Goal: Task Accomplishment & Management: Manage account settings

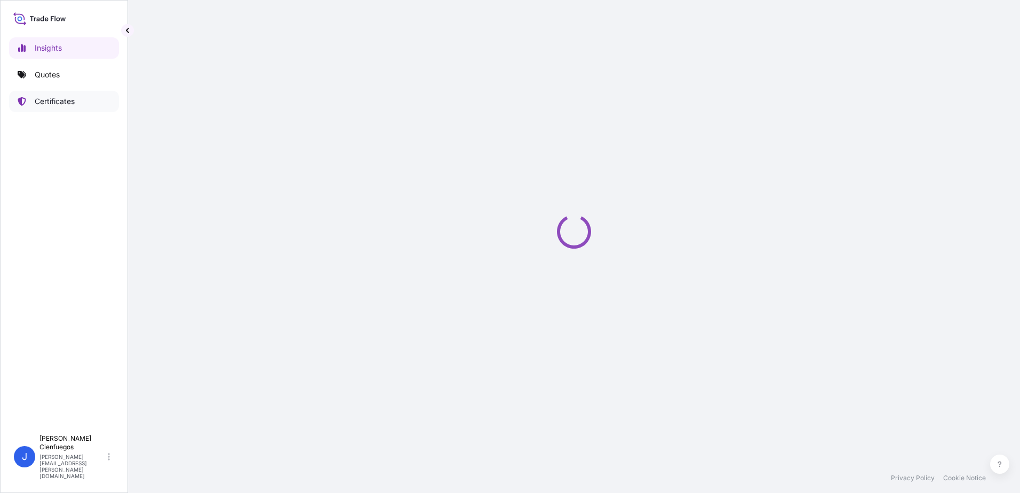
click at [55, 102] on p "Certificates" at bounding box center [55, 101] width 40 height 11
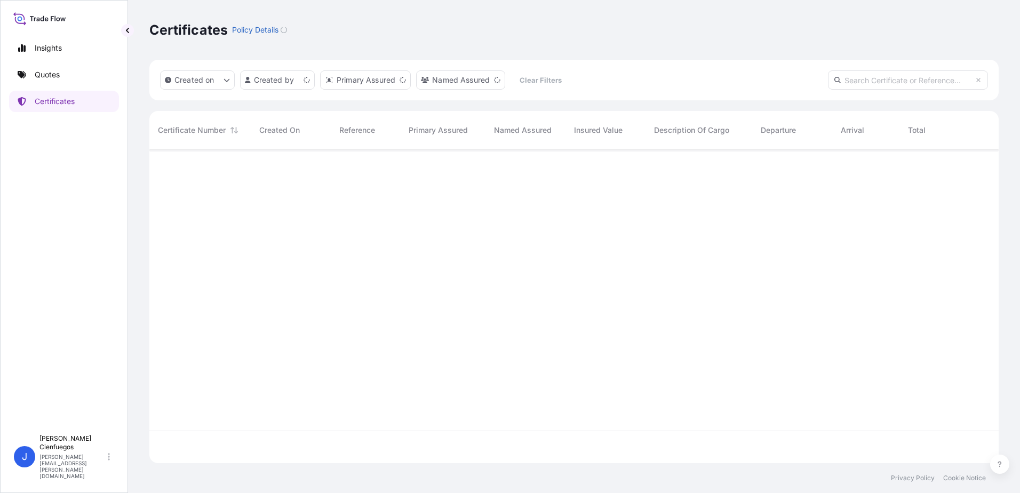
scroll to position [312, 841]
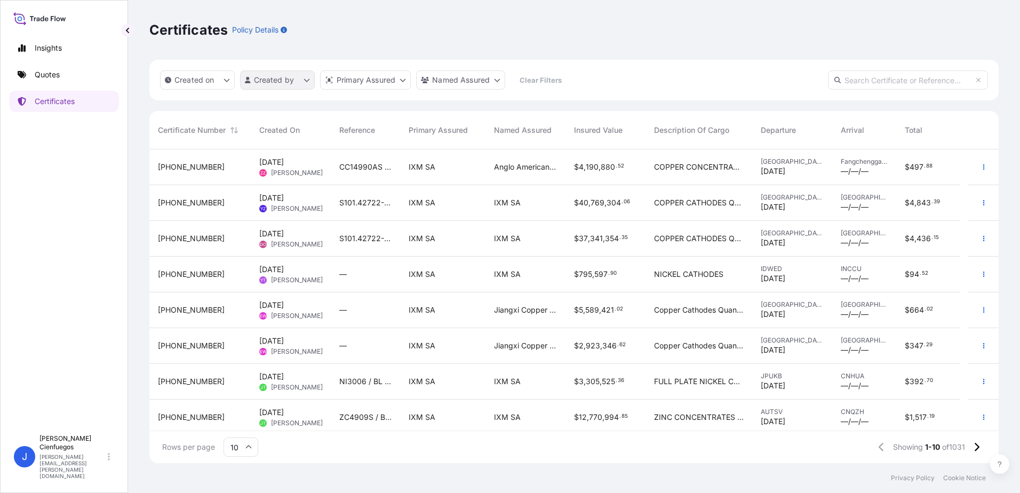
click at [272, 81] on html "Insights Quotes Certificates J [PERSON_NAME] [PERSON_NAME][EMAIL_ADDRESS][PERSO…" at bounding box center [510, 246] width 1020 height 493
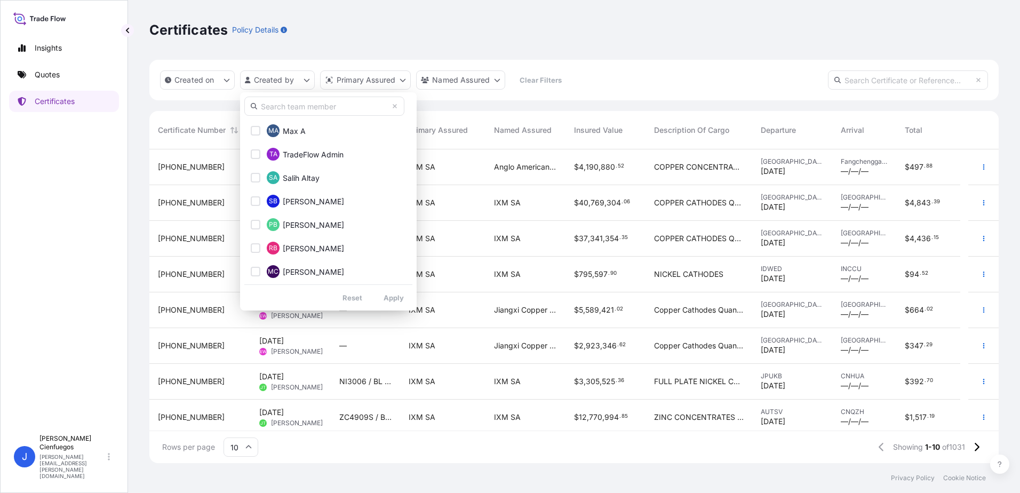
click at [291, 105] on input "text" at bounding box center [324, 106] width 160 height 19
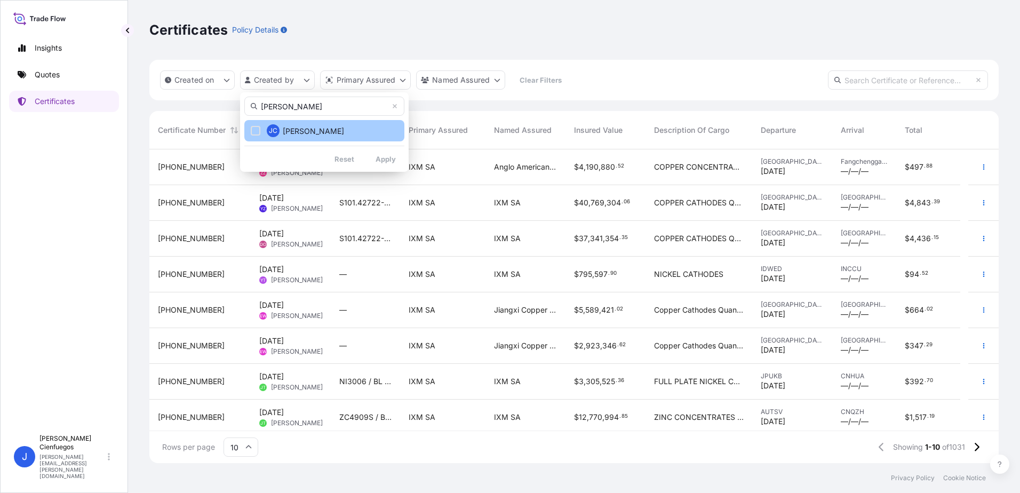
type input "[PERSON_NAME]"
click at [300, 140] on button "[PERSON_NAME]" at bounding box center [324, 130] width 160 height 21
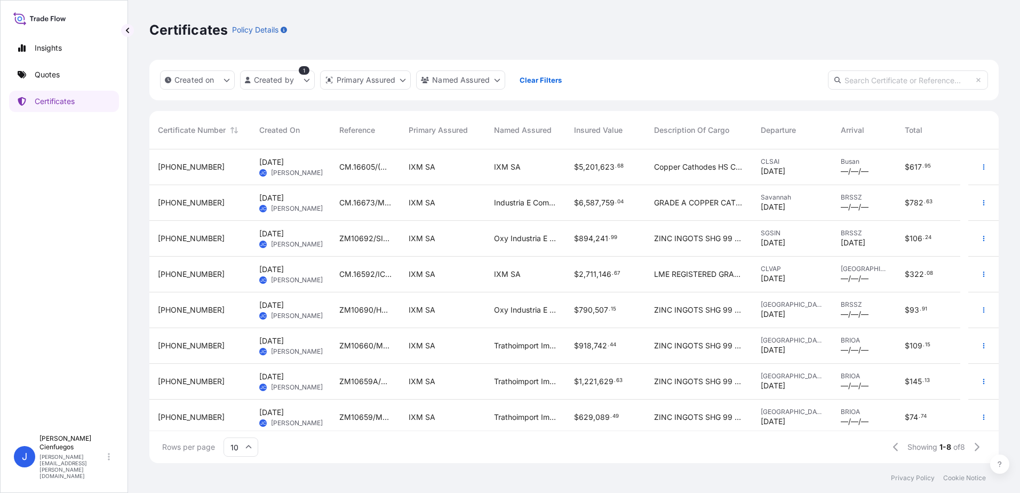
click at [713, 204] on span "GRADE A COPPER CATHODES" at bounding box center [699, 202] width 90 height 11
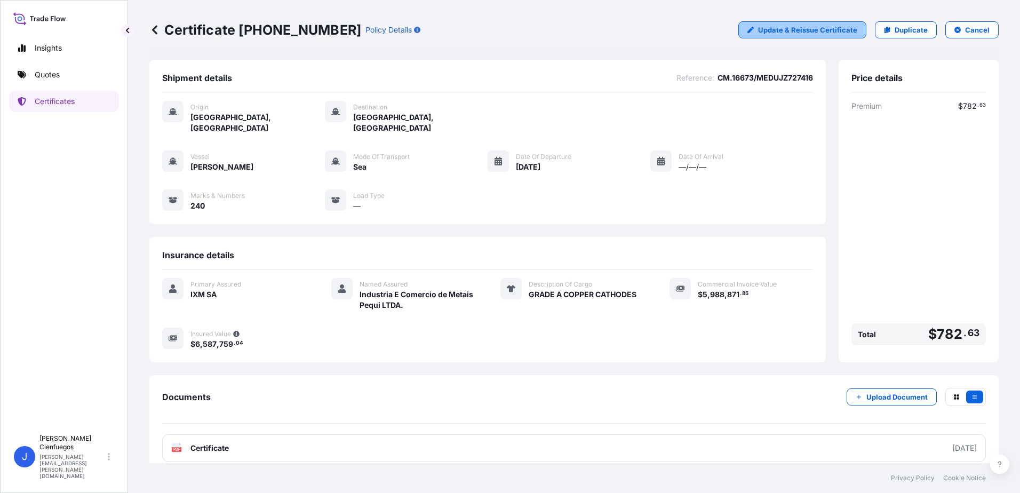
click at [797, 30] on p "Update & Reissue Certificate" at bounding box center [807, 30] width 99 height 11
select select "Sea"
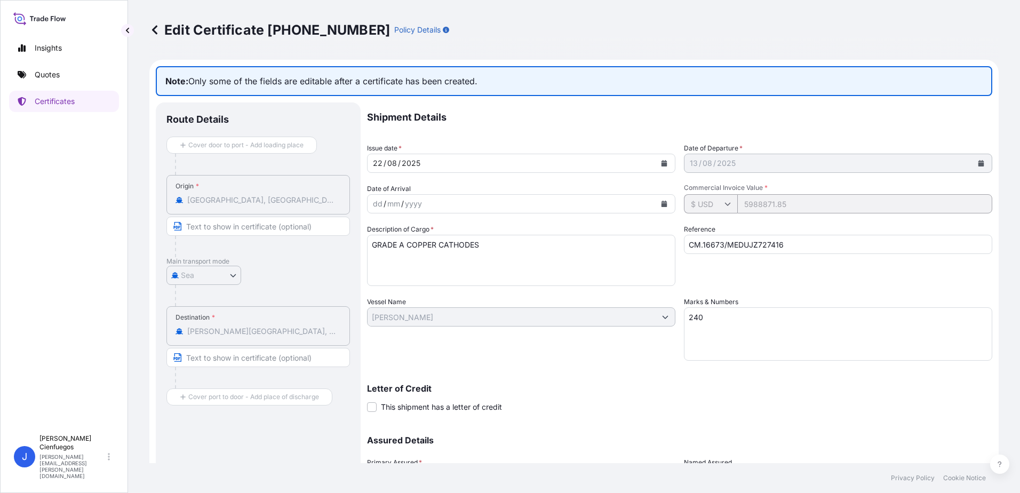
click at [457, 199] on div "dd / mm / yyyy" at bounding box center [512, 203] width 288 height 19
click at [417, 205] on div "yyyy" at bounding box center [413, 203] width 19 height 13
click at [151, 23] on link at bounding box center [154, 29] width 11 height 17
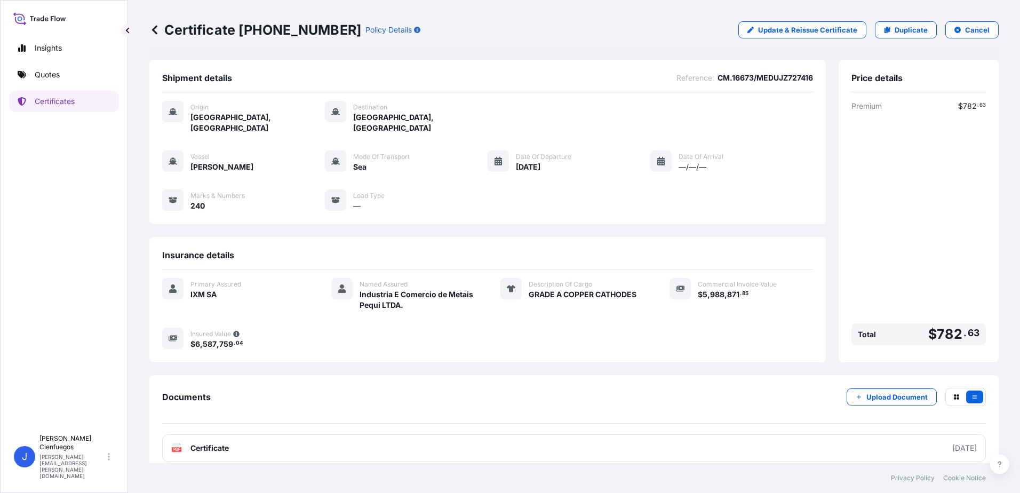
scroll to position [1, 0]
click at [954, 29] on icon "button" at bounding box center [957, 30] width 6 height 6
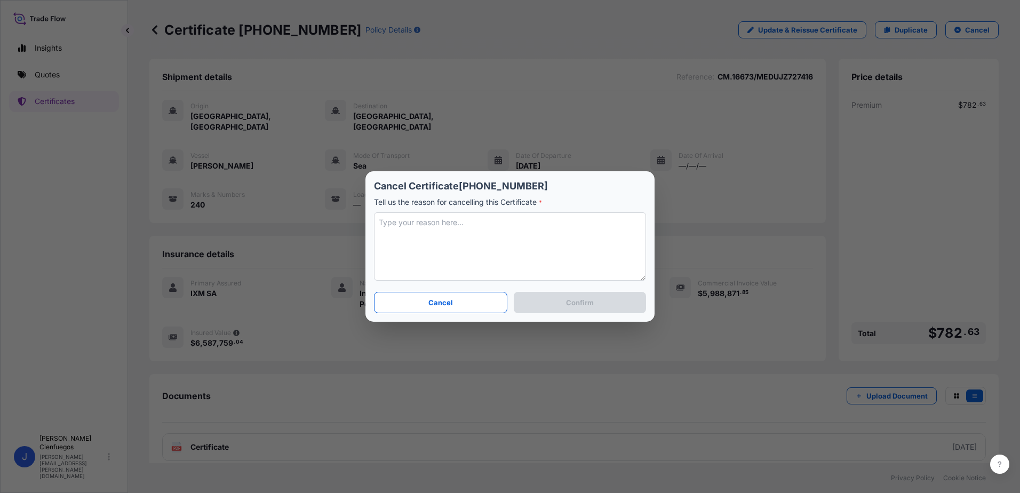
click at [509, 234] on textarea at bounding box center [510, 246] width 272 height 68
click at [468, 310] on button "Cancel" at bounding box center [440, 302] width 133 height 21
